Goal: Obtain resource: Obtain resource

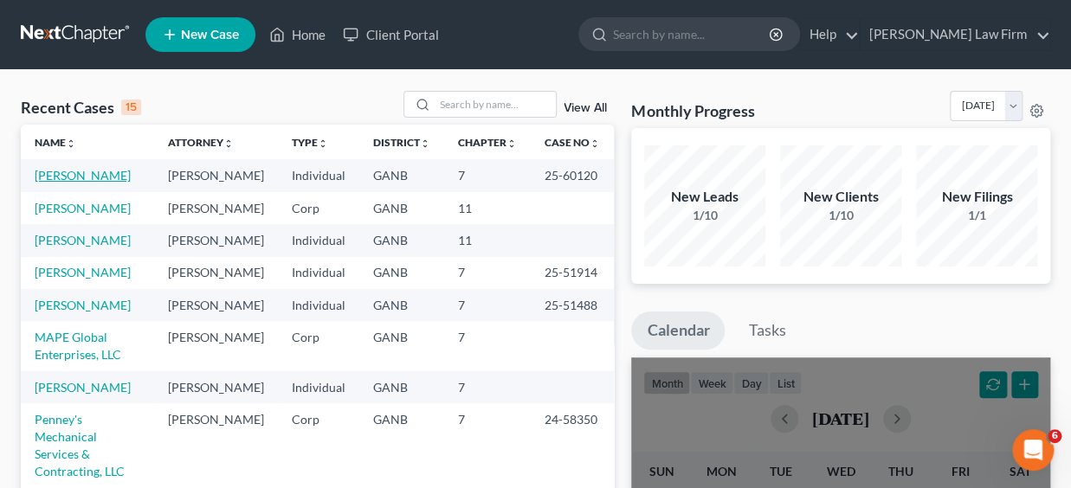
click at [82, 176] on link "[PERSON_NAME]" at bounding box center [83, 175] width 96 height 15
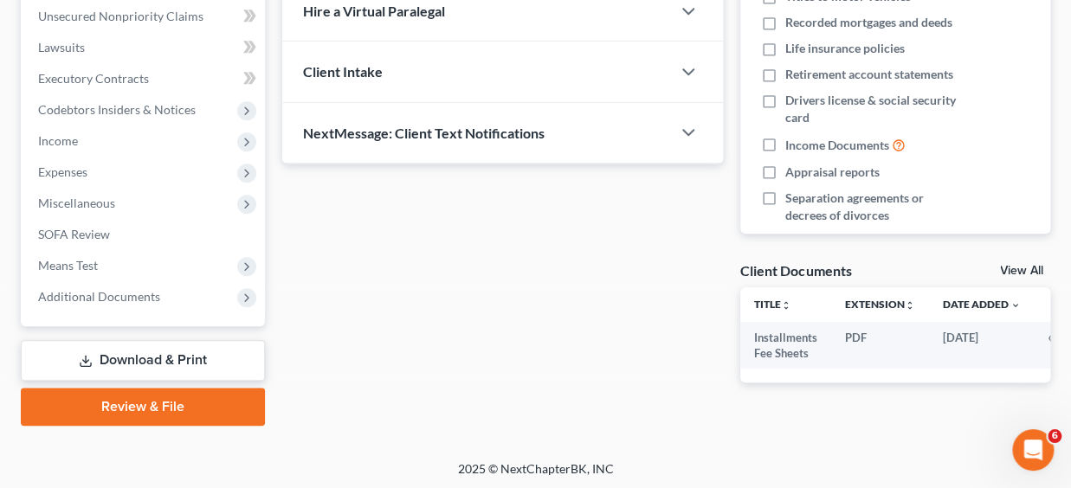
scroll to position [0, 25]
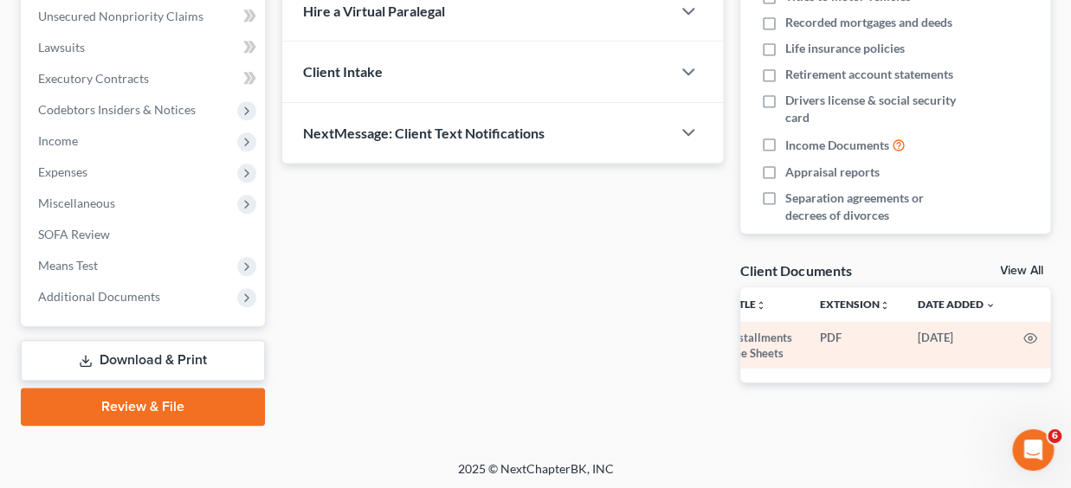
click at [839, 344] on td "PDF" at bounding box center [855, 346] width 98 height 48
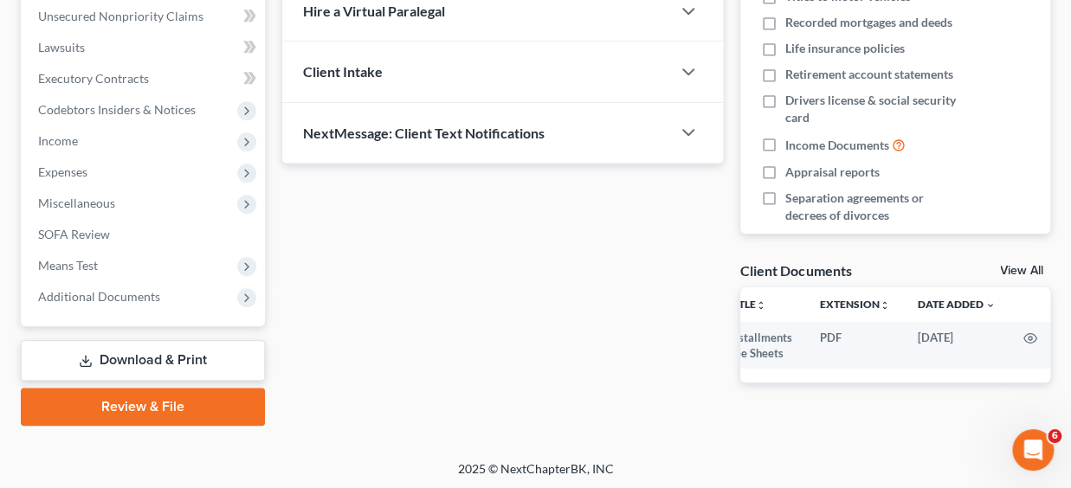
click at [691, 394] on div "Updates & News × [US_STATE] [GEOGRAPHIC_DATA] Notes Take a look at NextChapter'…" at bounding box center [502, 74] width 458 height 673
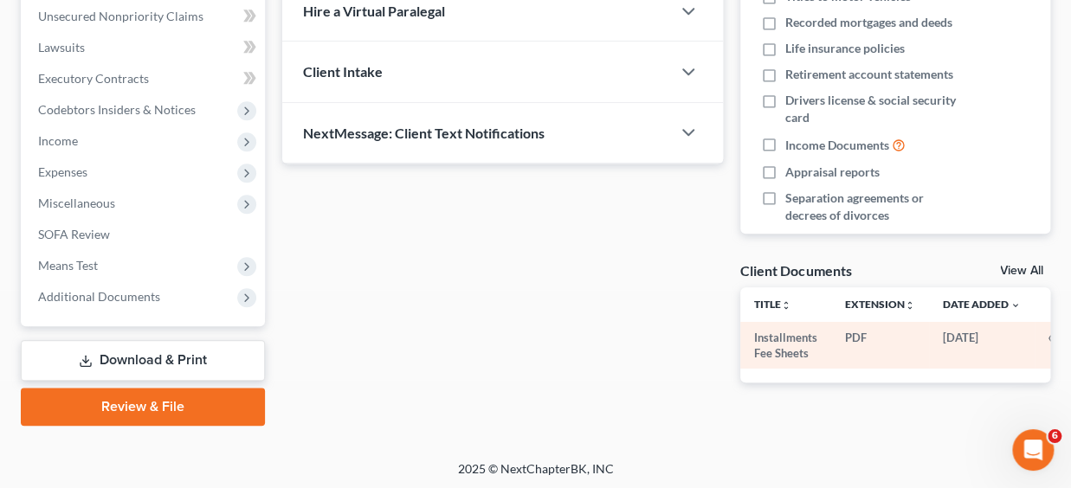
click at [771, 346] on td "Installments Fee Sheets" at bounding box center [785, 346] width 91 height 48
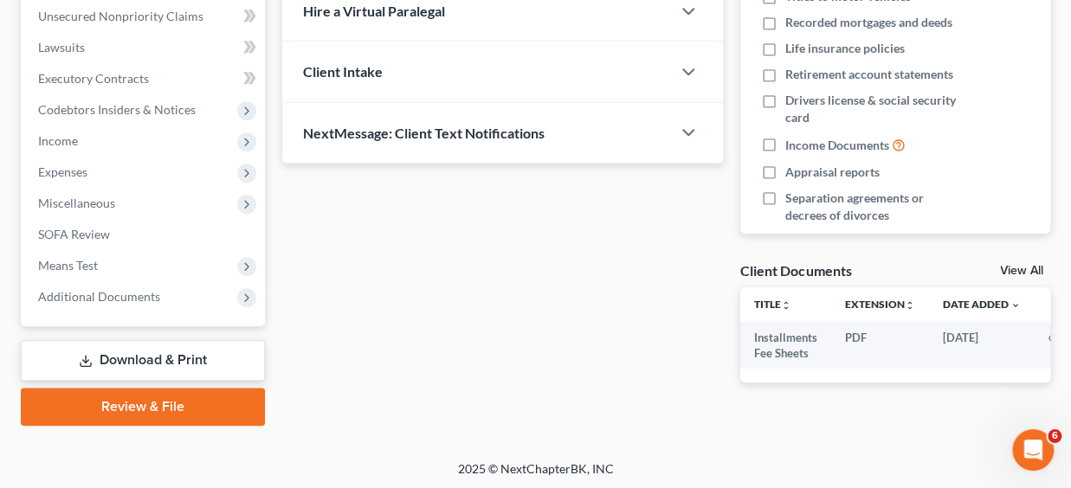
click at [837, 453] on div "[PERSON_NAME] Upgraded Case 25-60120 Chapter Chapter 7 Status Filed District GA…" at bounding box center [535, 51] width 1071 height 819
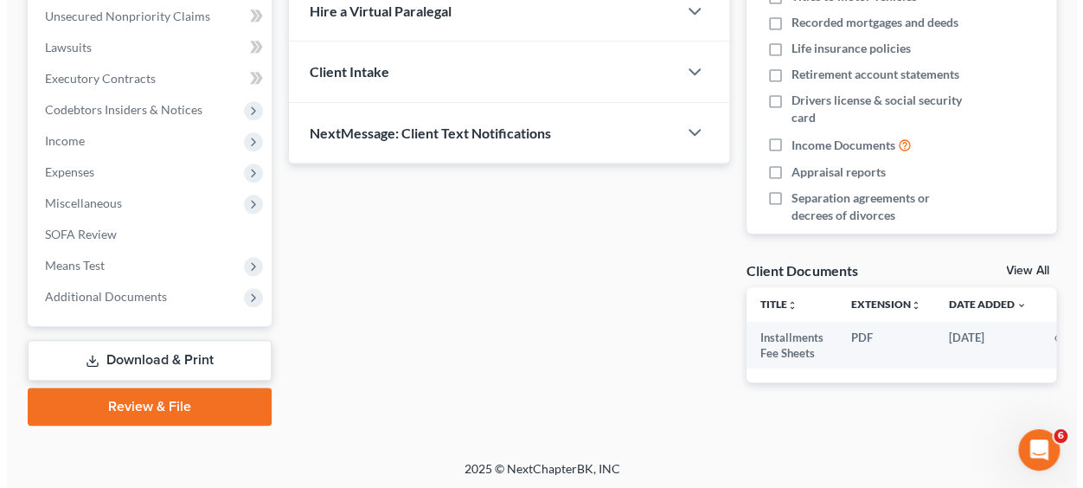
scroll to position [0, 25]
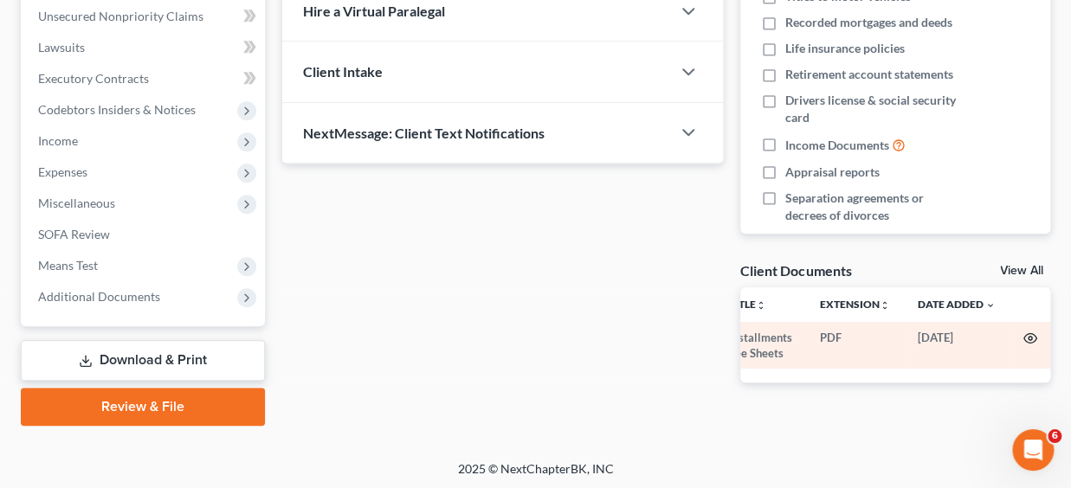
click at [1028, 338] on icon "button" at bounding box center [1030, 338] width 14 height 14
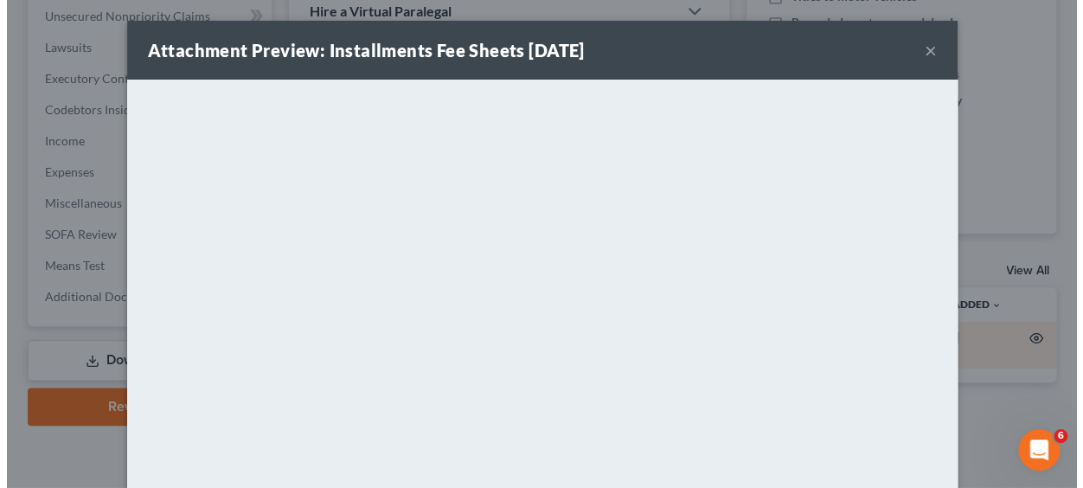
scroll to position [0, 21]
